Goal: Task Accomplishment & Management: Manage account settings

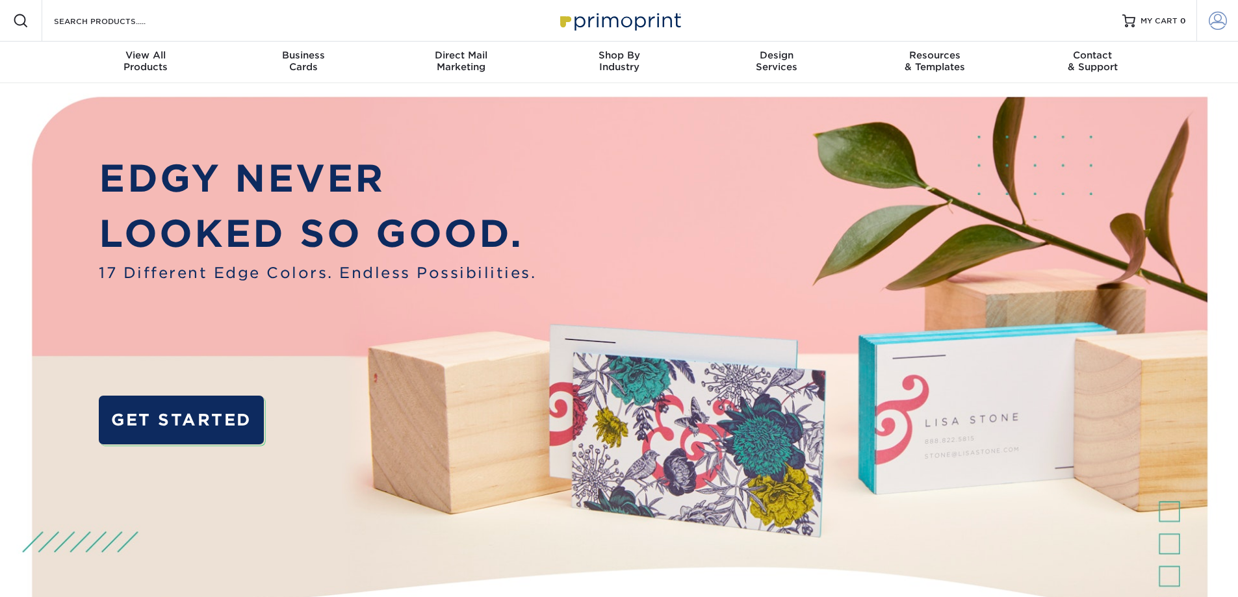
type input "[EMAIL_ADDRESS][DOMAIN_NAME]"
click at [1214, 18] on span at bounding box center [1218, 21] width 18 height 18
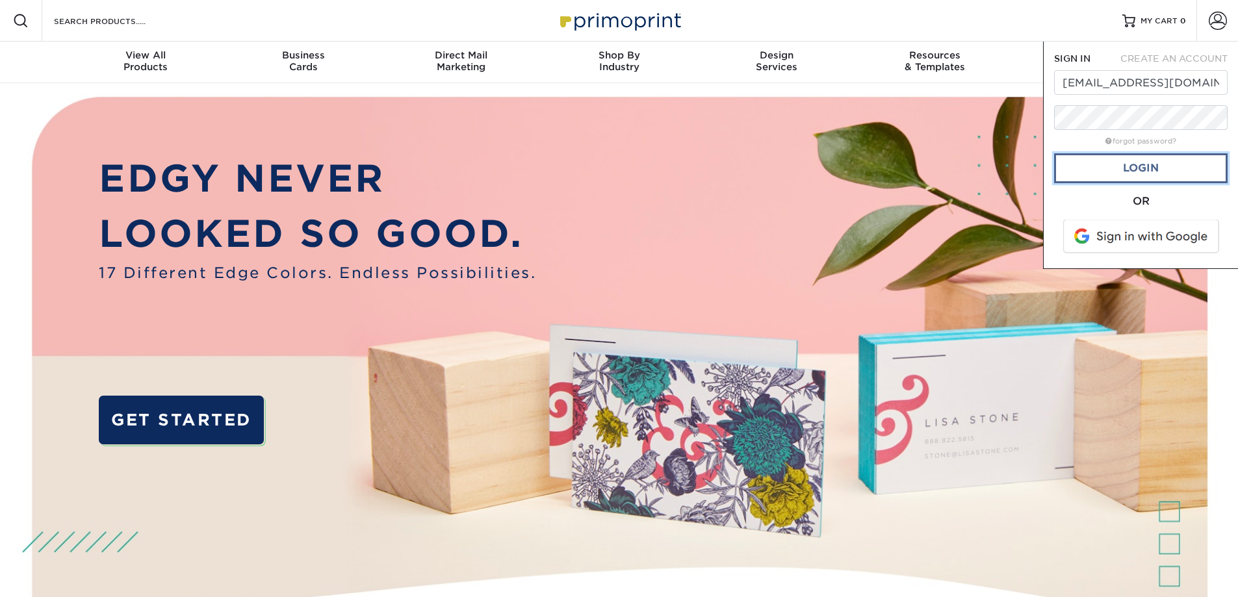
click at [1159, 166] on link "Login" at bounding box center [1141, 168] width 174 height 30
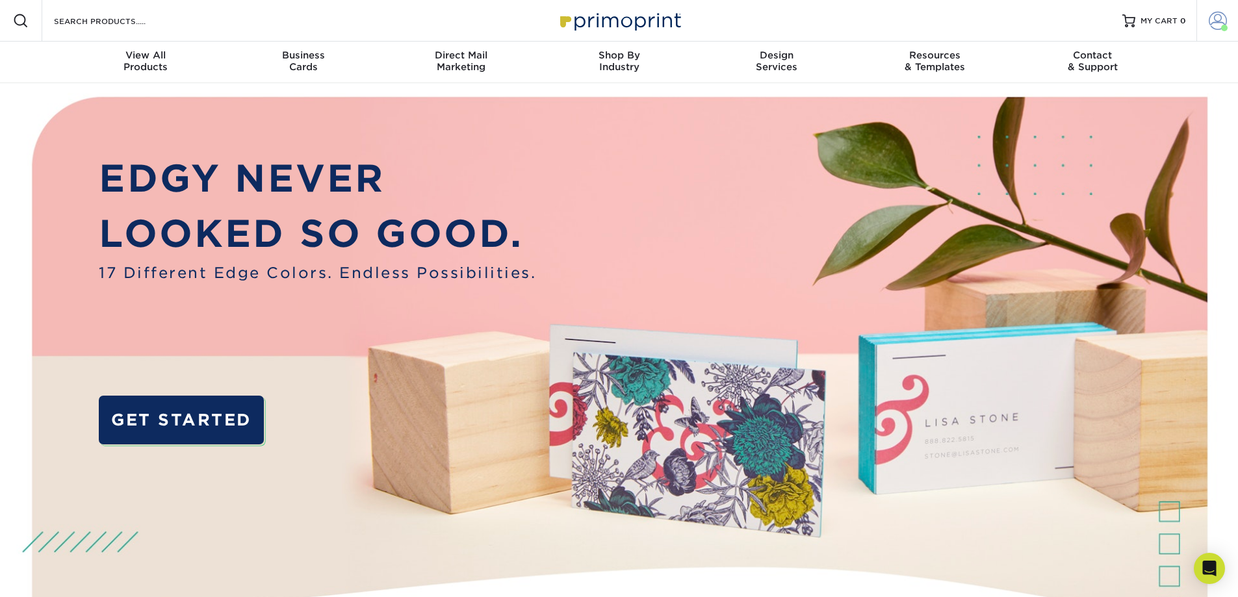
click at [1230, 23] on link "Account" at bounding box center [1218, 21] width 42 height 42
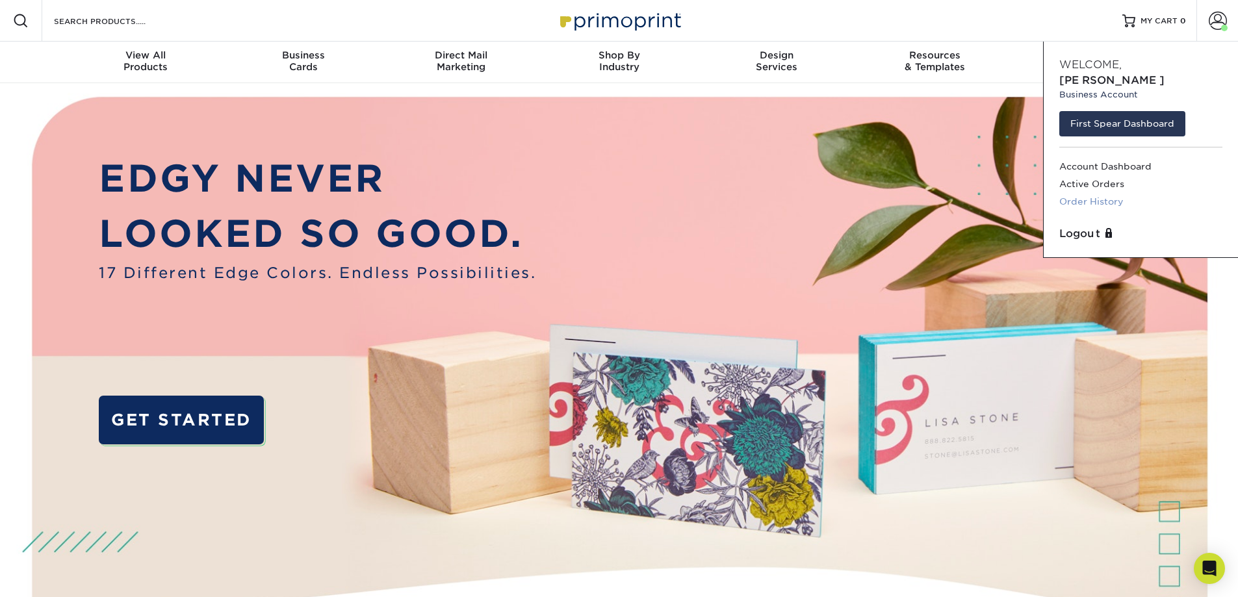
click at [1105, 193] on link "Order History" at bounding box center [1140, 202] width 163 height 18
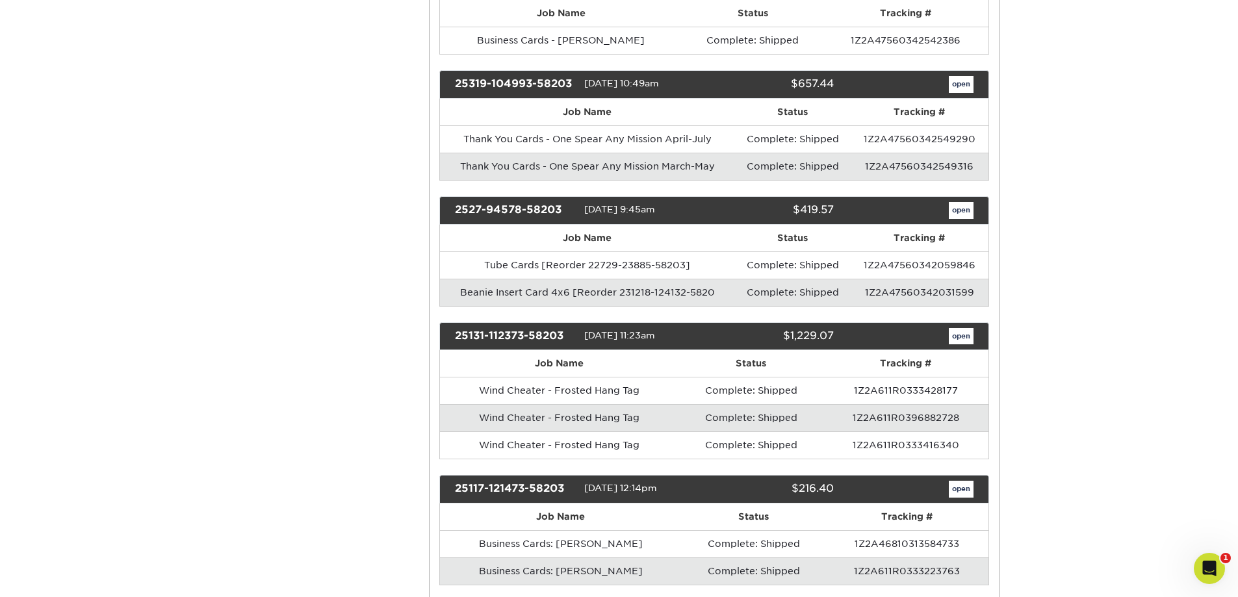
scroll to position [975, 0]
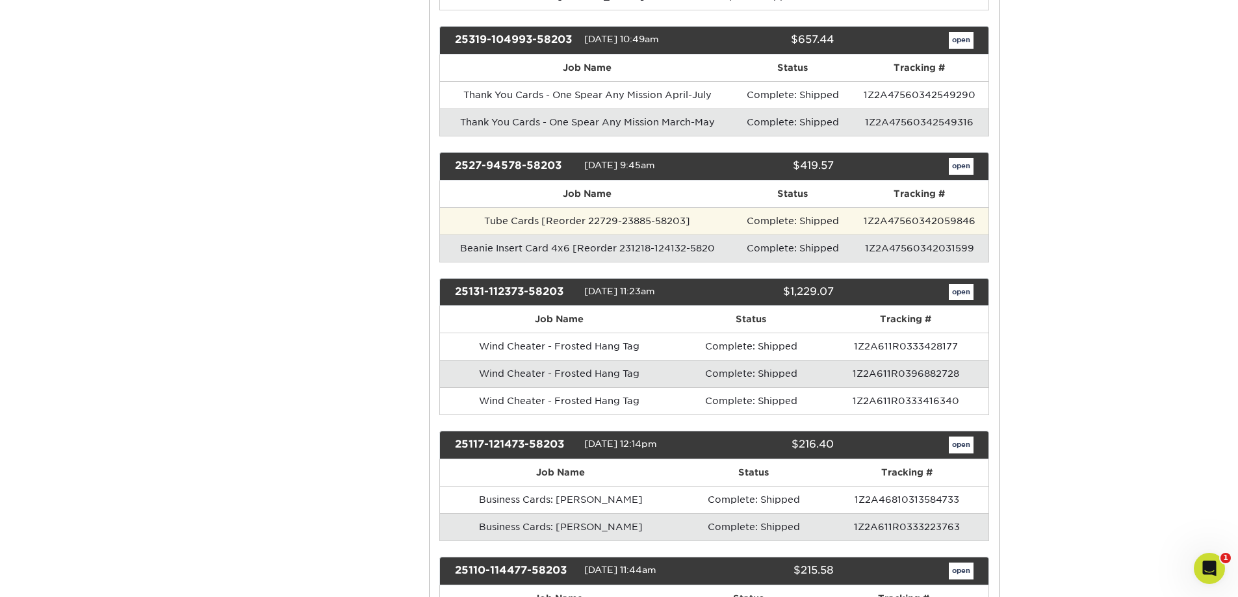
click at [591, 222] on td "Tube Cards [Reorder 22729-23885-58203]" at bounding box center [587, 220] width 295 height 27
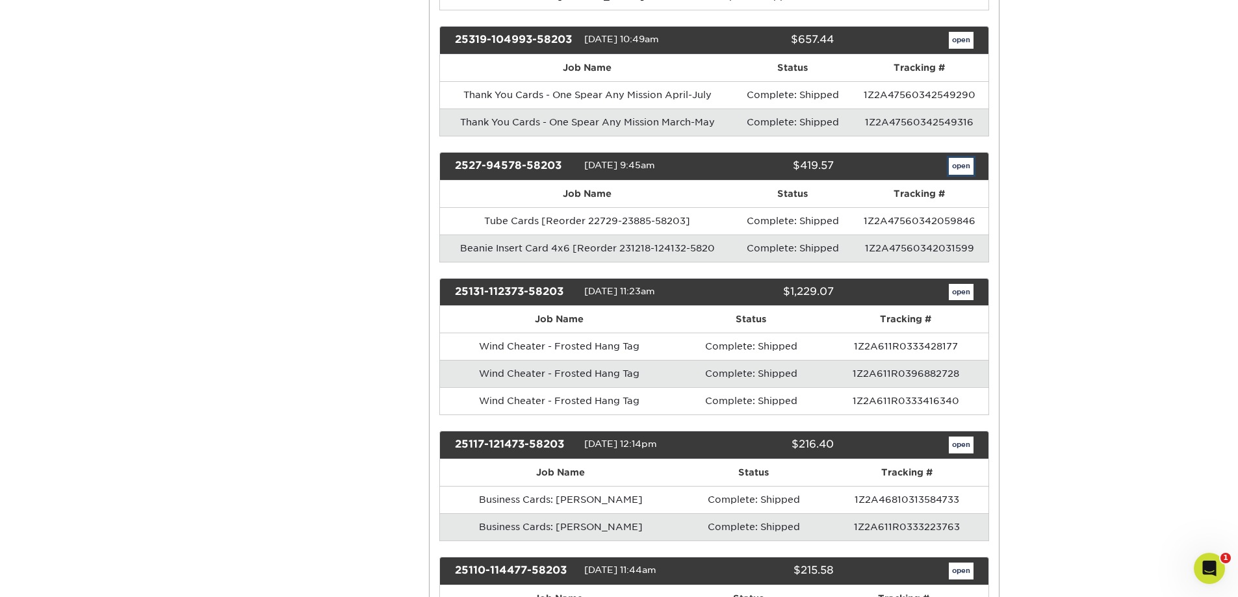
click at [959, 163] on link "open" at bounding box center [961, 166] width 25 height 17
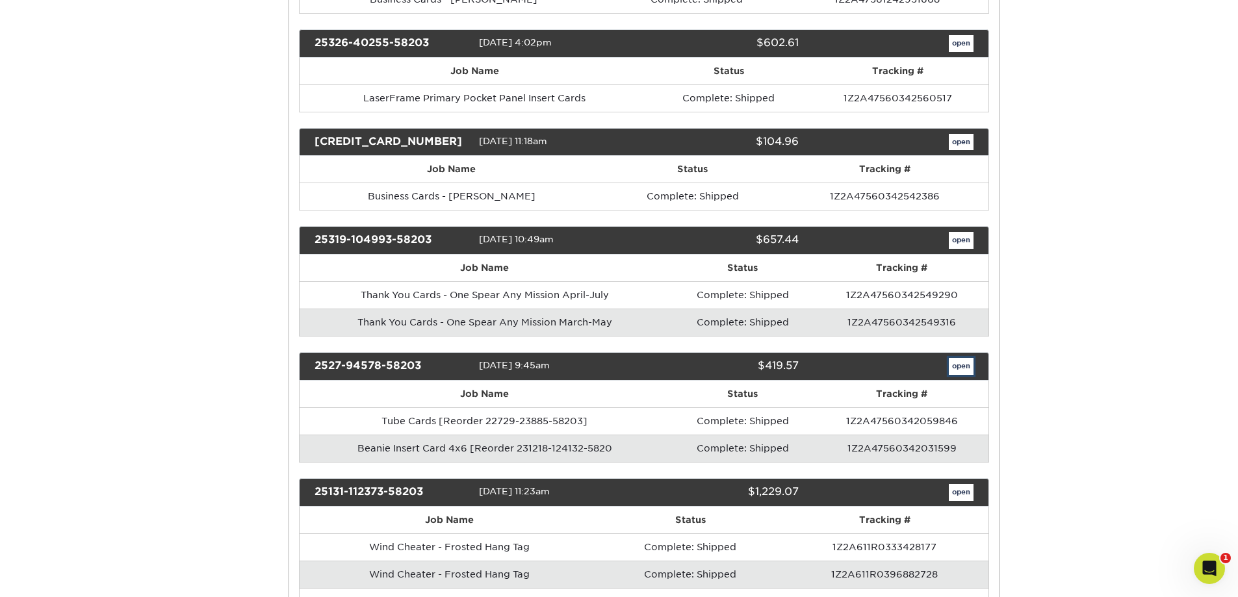
scroll to position [0, 0]
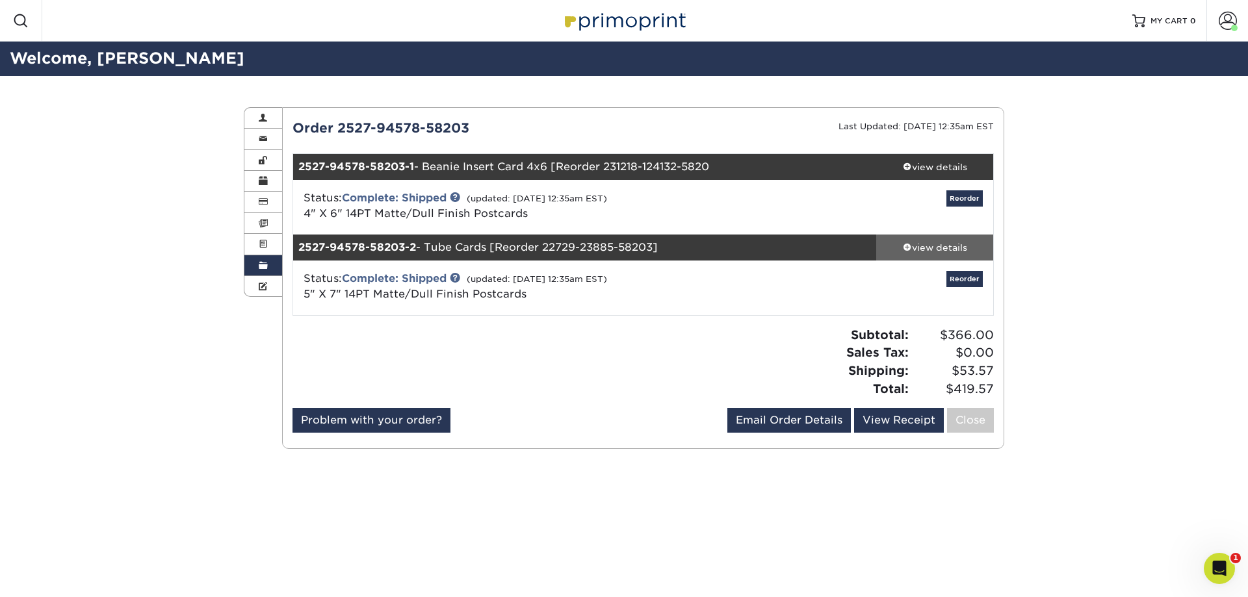
click at [912, 239] on link "view details" at bounding box center [934, 248] width 117 height 26
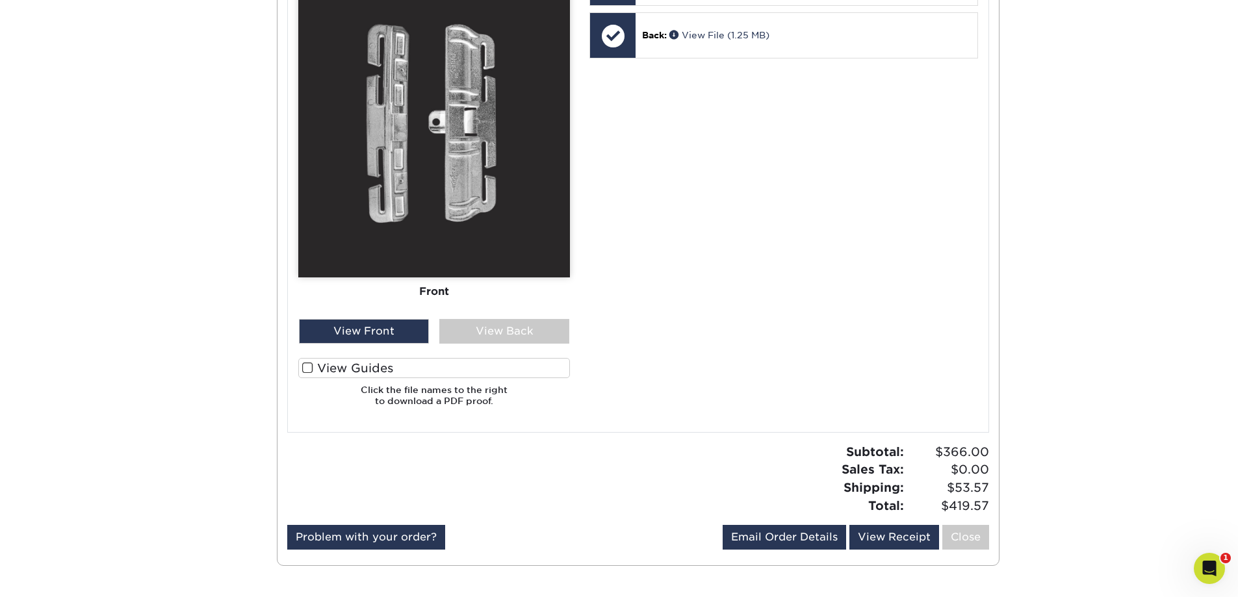
scroll to position [653, 0]
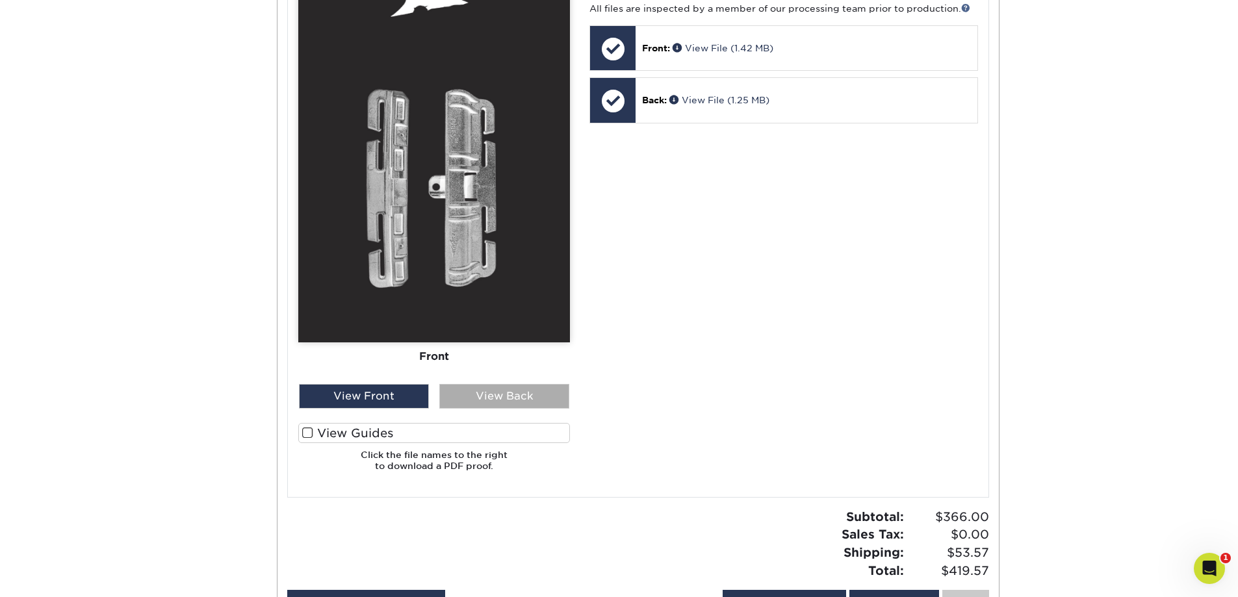
click at [530, 390] on div "View Back" at bounding box center [504, 396] width 130 height 25
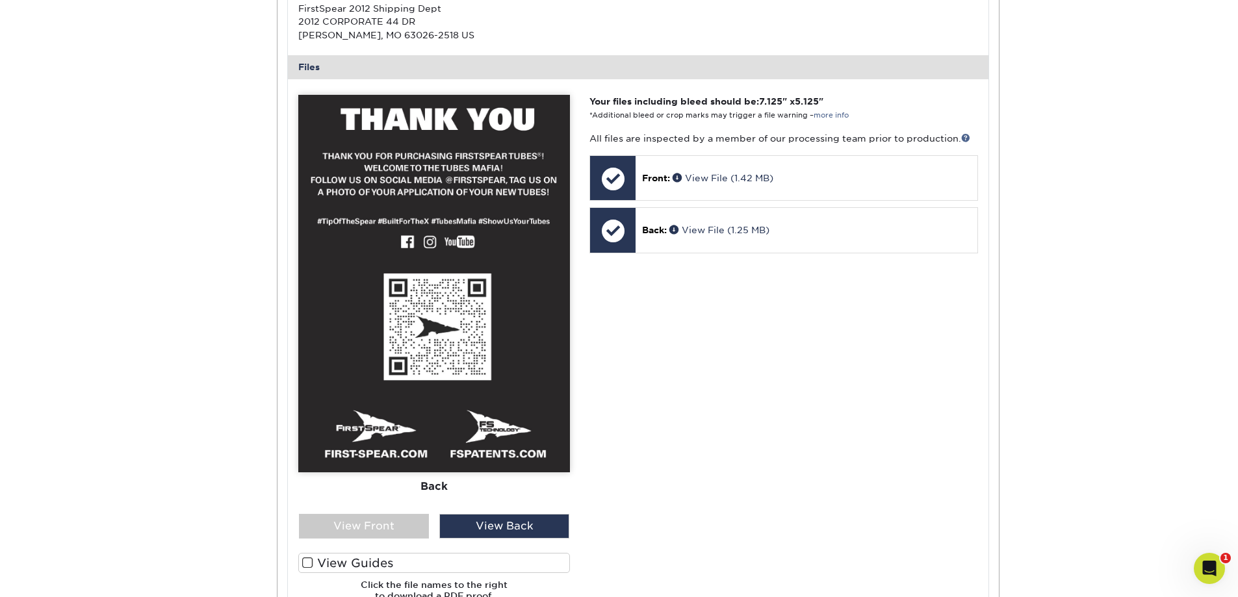
scroll to position [588, 0]
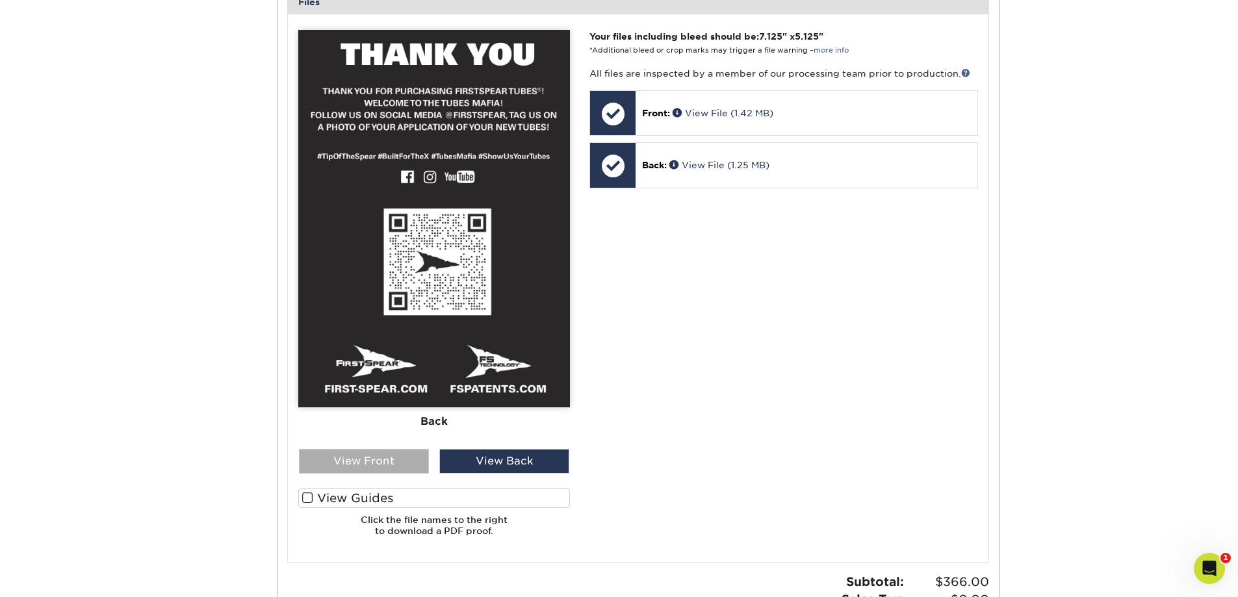
click at [397, 455] on div "View Front" at bounding box center [364, 461] width 130 height 25
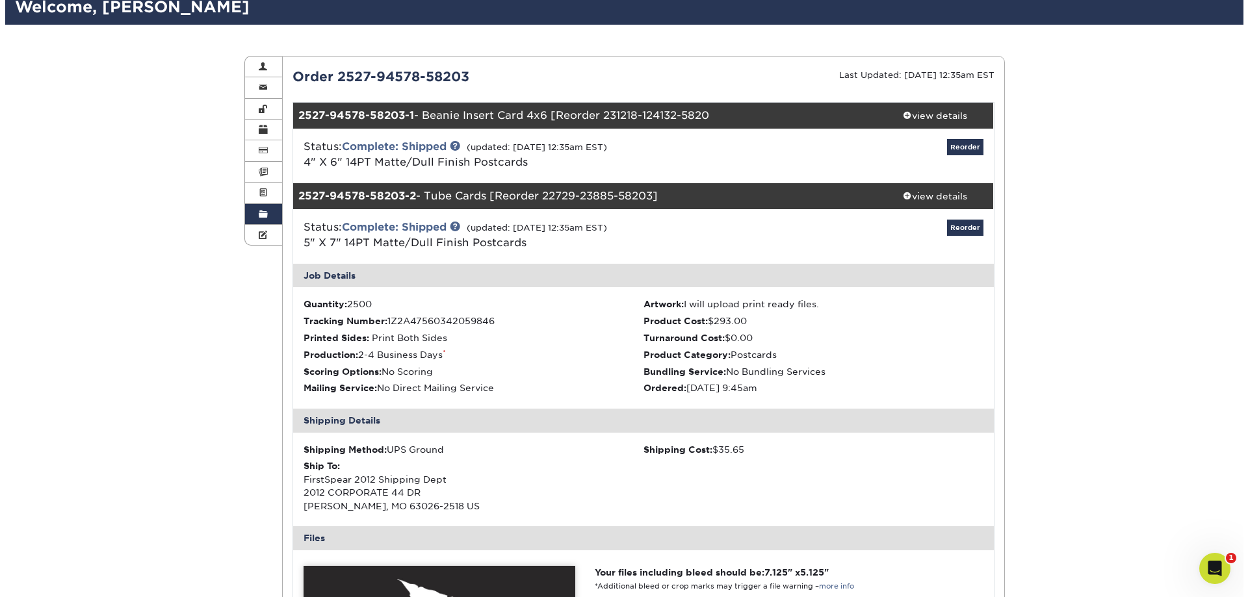
scroll to position [0, 0]
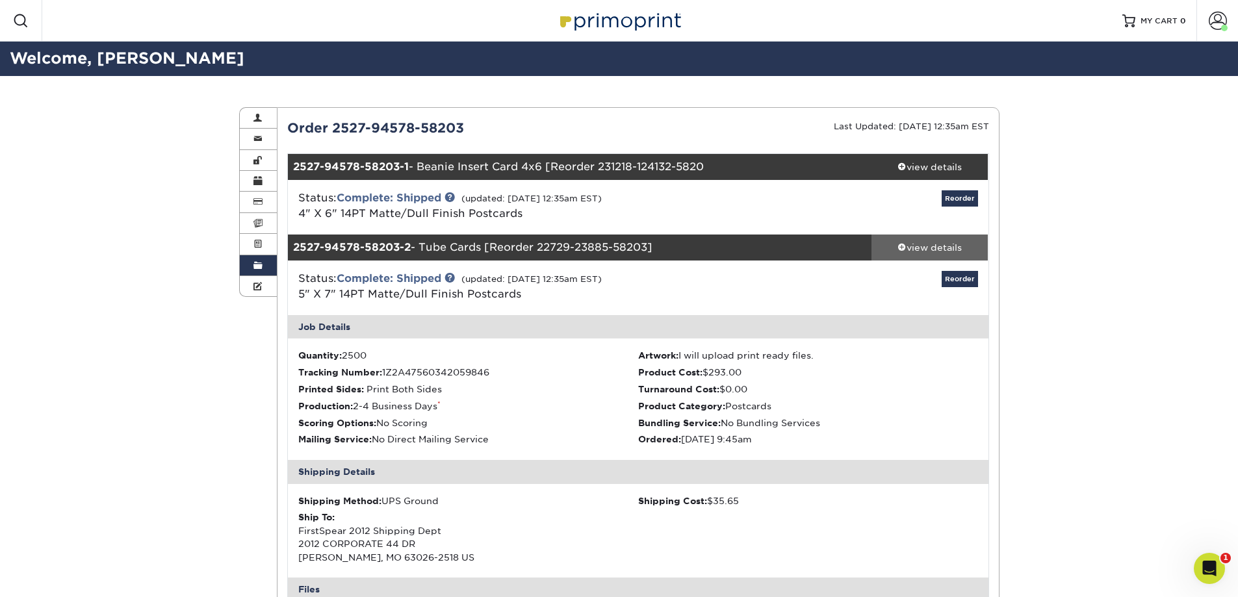
click at [920, 246] on div "view details" at bounding box center [930, 247] width 117 height 13
